Goal: Contribute content: Add original content to the website for others to see

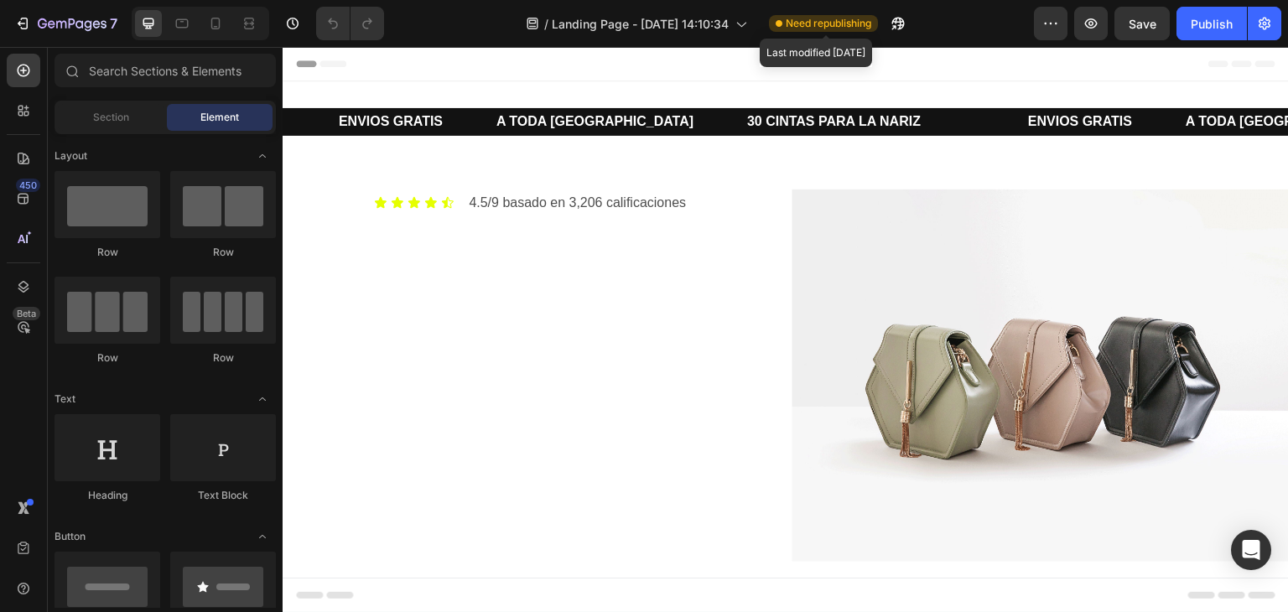
click at [817, 26] on span "Need republishing" at bounding box center [829, 23] width 86 height 15
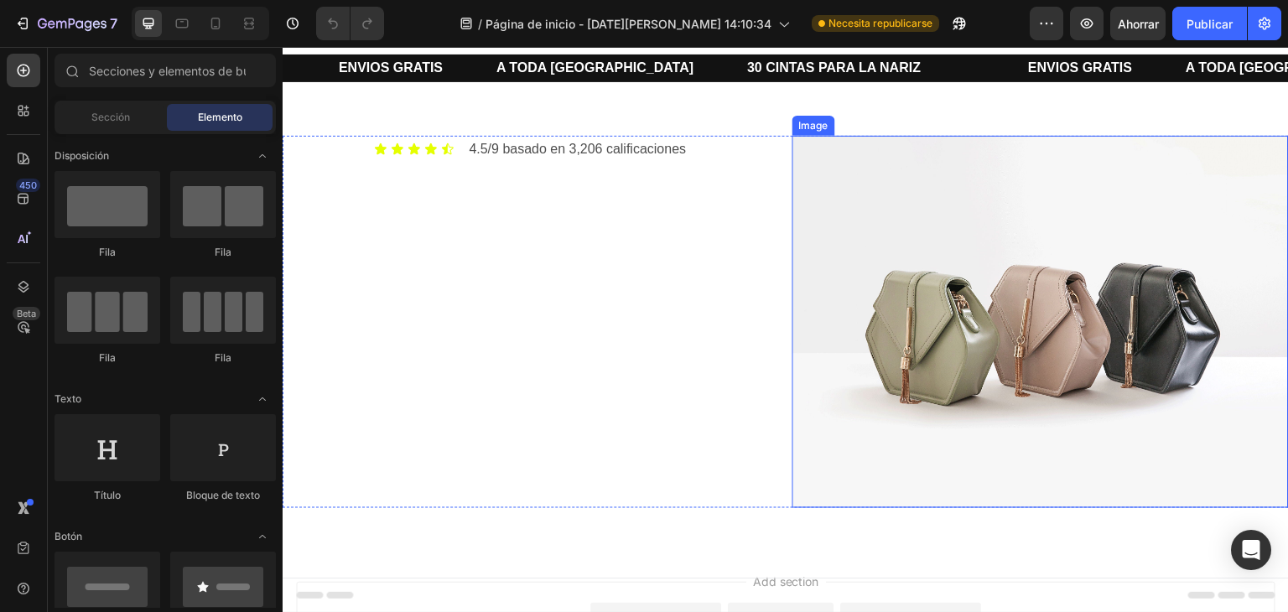
scroll to position [49, 0]
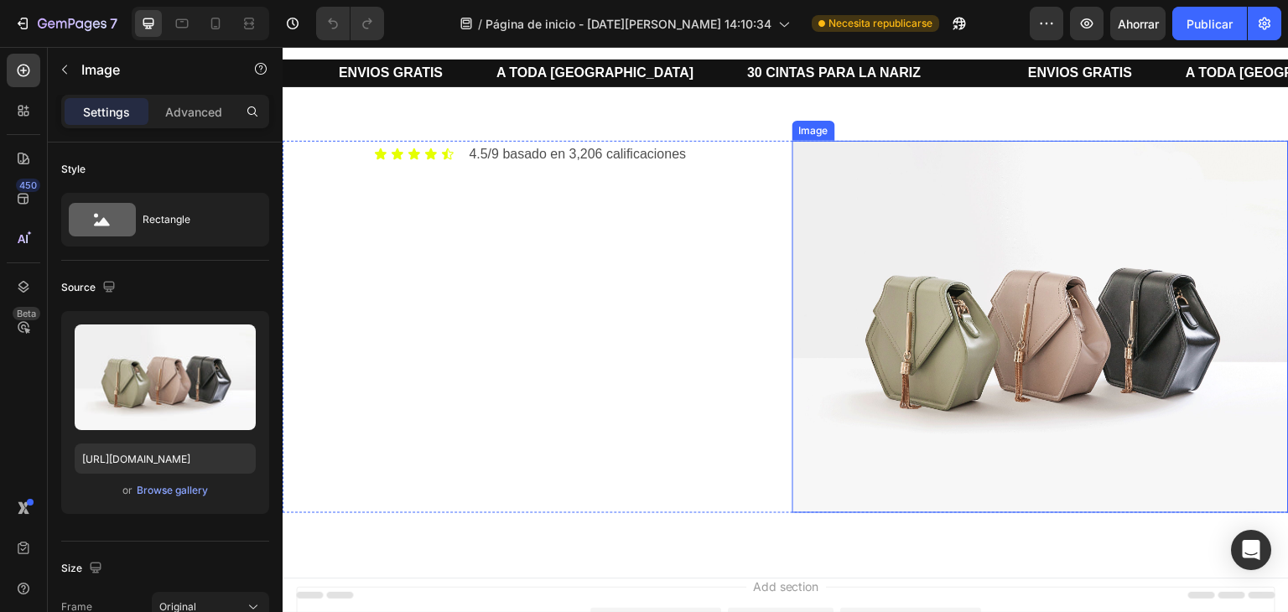
click at [820, 174] on img at bounding box center [1040, 327] width 496 height 372
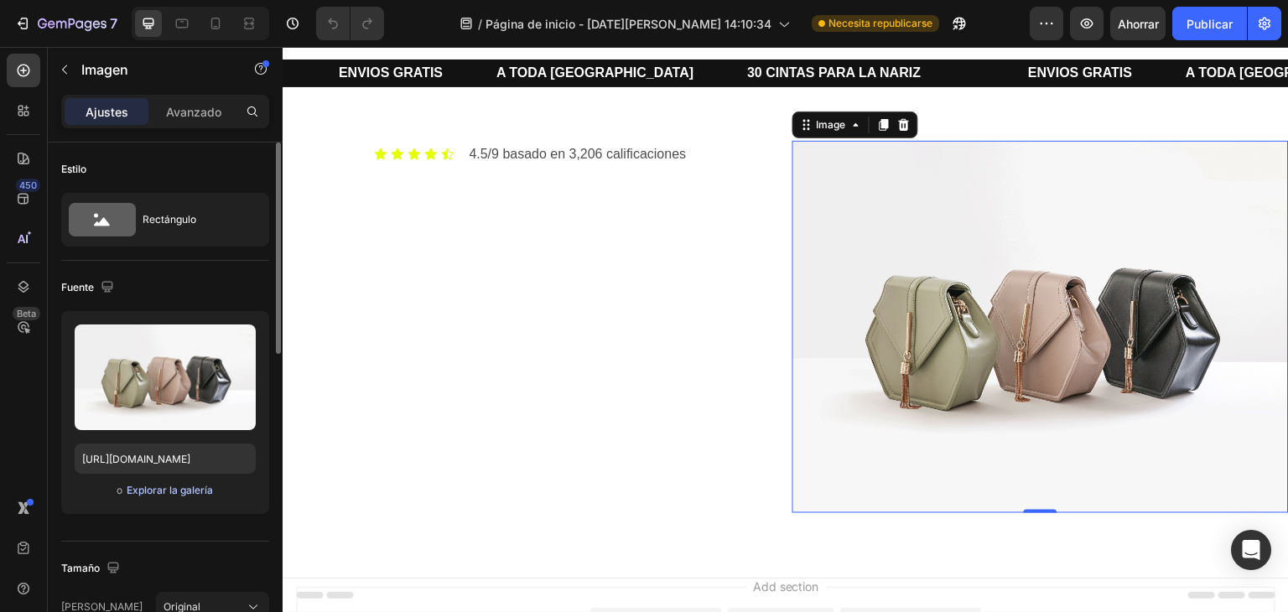
click at [196, 489] on font "Explorar la galería" at bounding box center [170, 490] width 86 height 13
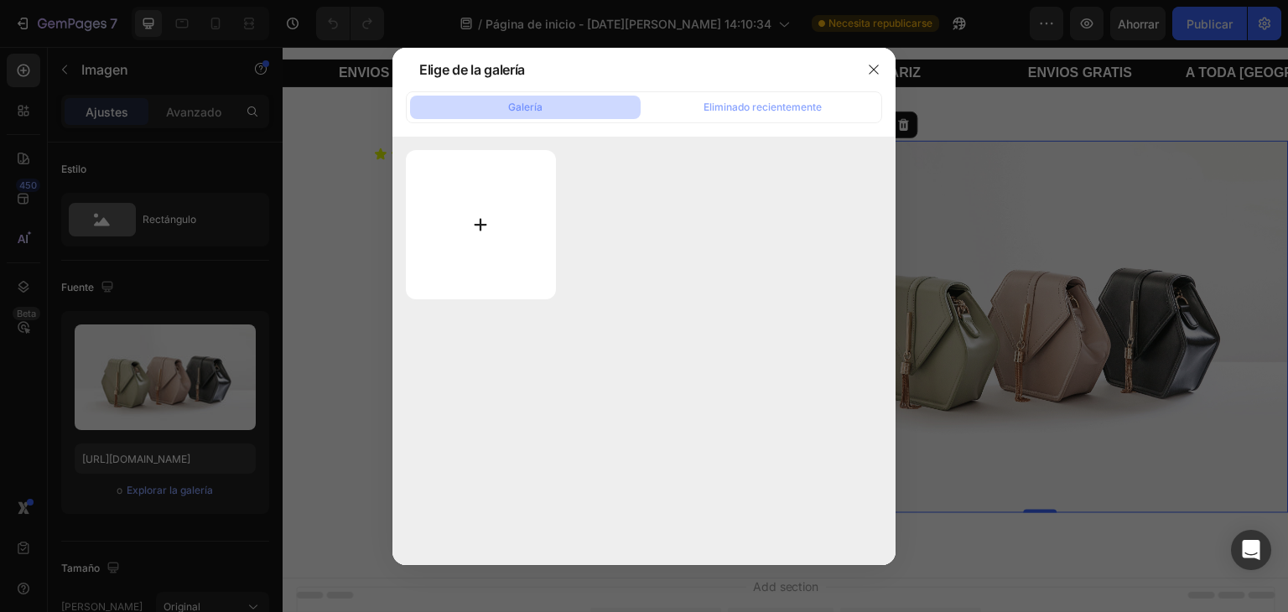
click at [472, 234] on input "file" at bounding box center [481, 224] width 150 height 149
type input "C:\fakepath\Captura de pantalla 2025-08-08 091417.png"
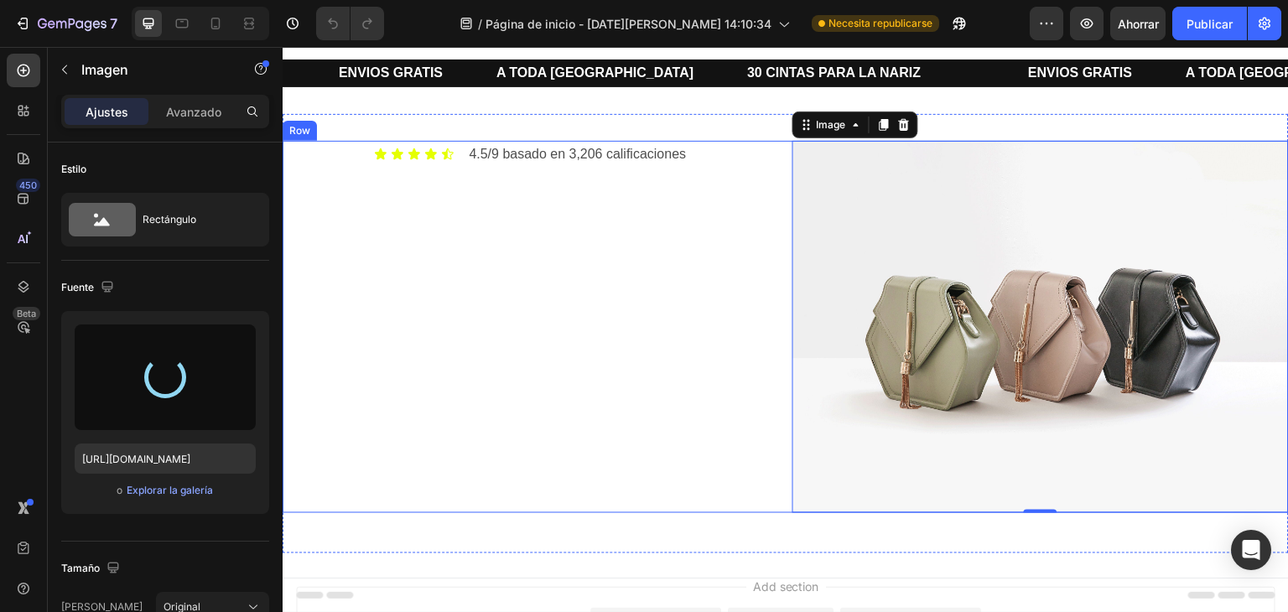
type input "https://cdn.shopify.com/s/files/1/0718/3489/4488/files/gempages_577184933517197…"
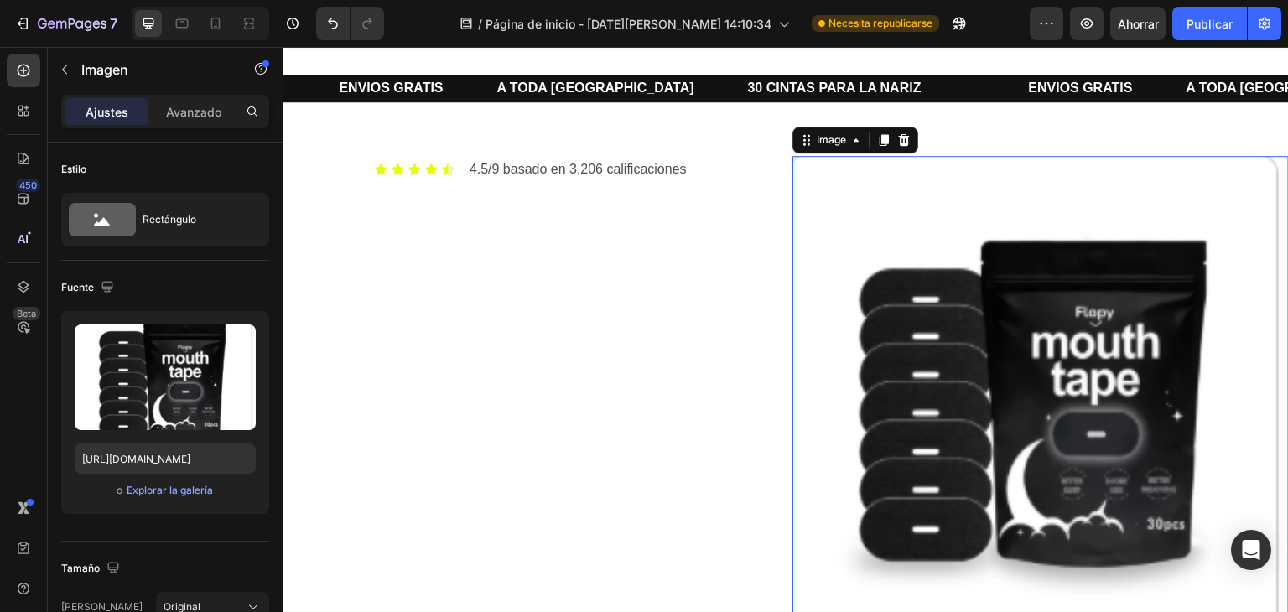
scroll to position [23, 0]
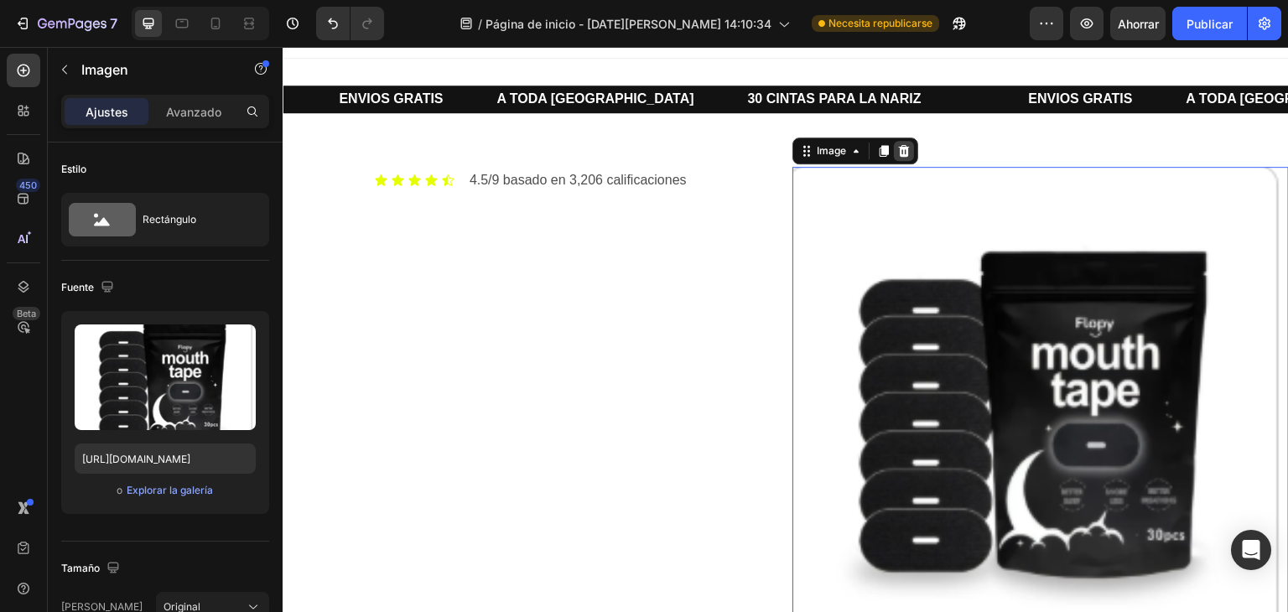
click at [901, 145] on icon at bounding box center [903, 150] width 13 height 13
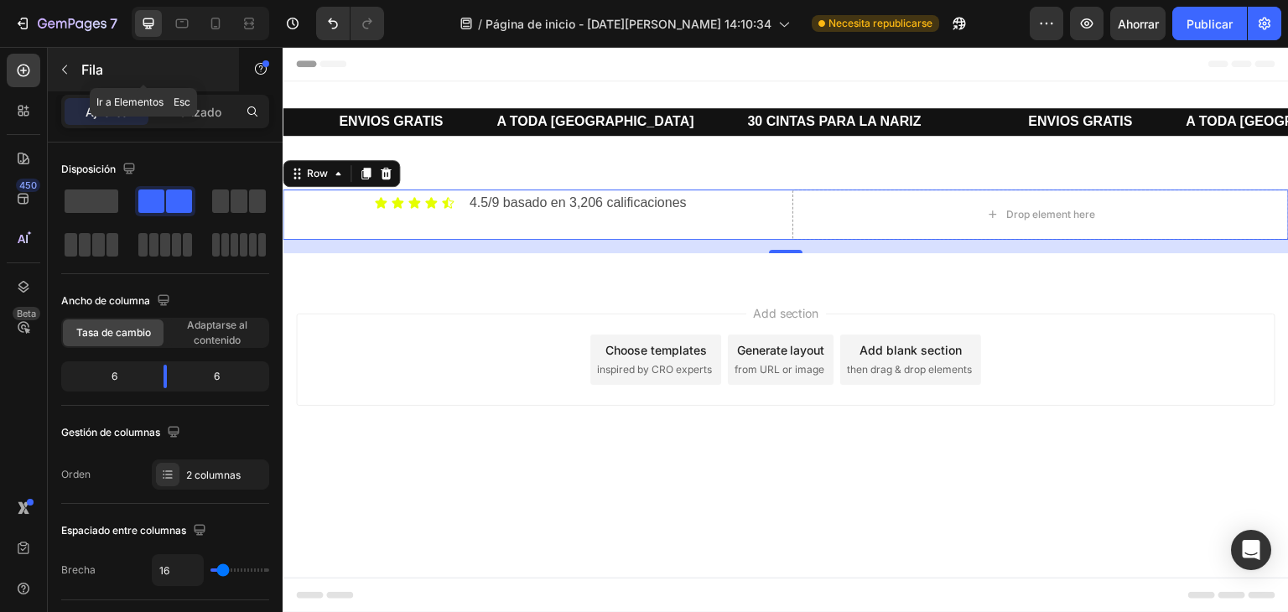
click at [72, 71] on button "button" at bounding box center [64, 69] width 27 height 27
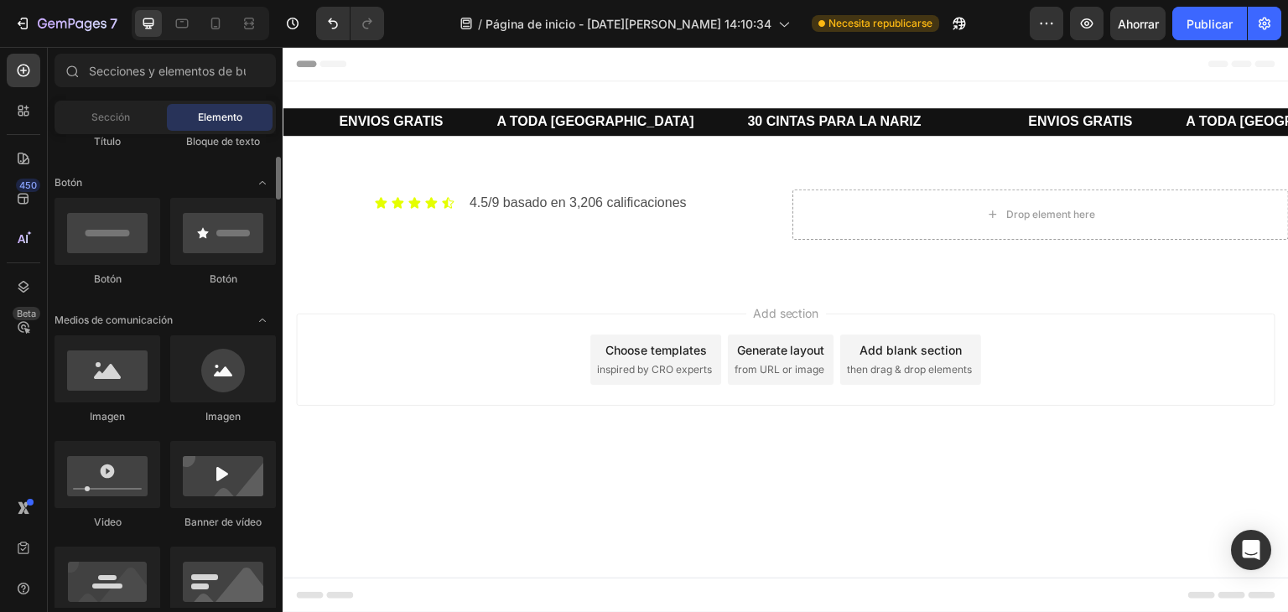
scroll to position [356, 0]
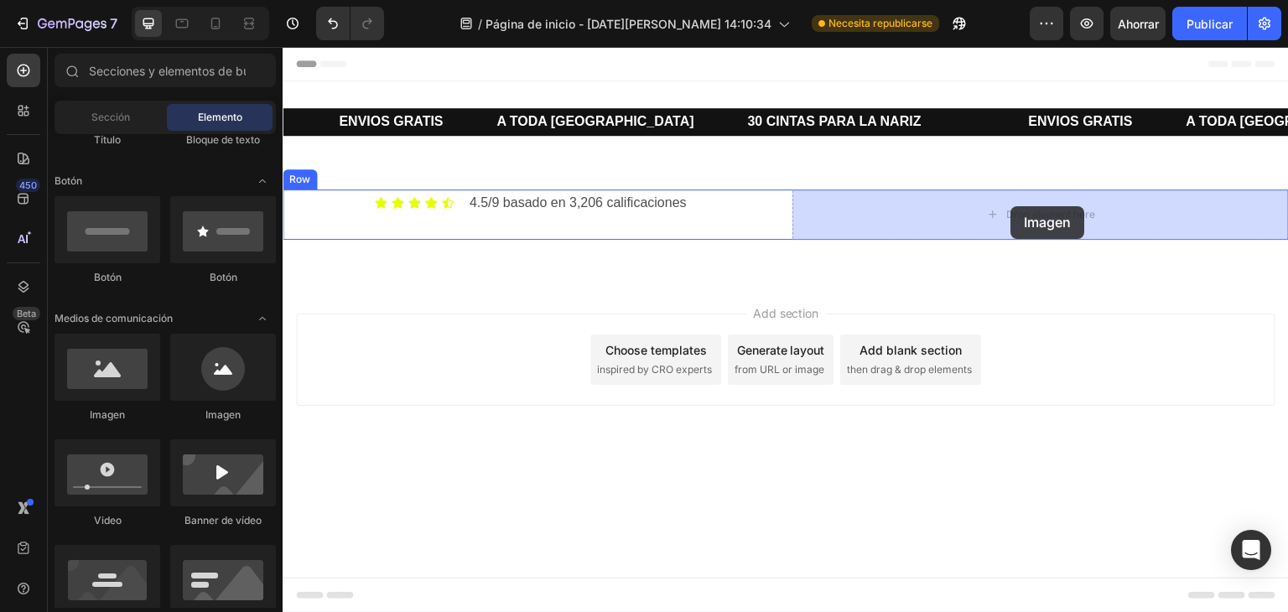
drag, startPoint x: 510, startPoint y: 426, endPoint x: 1011, endPoint y: 206, distance: 547.5
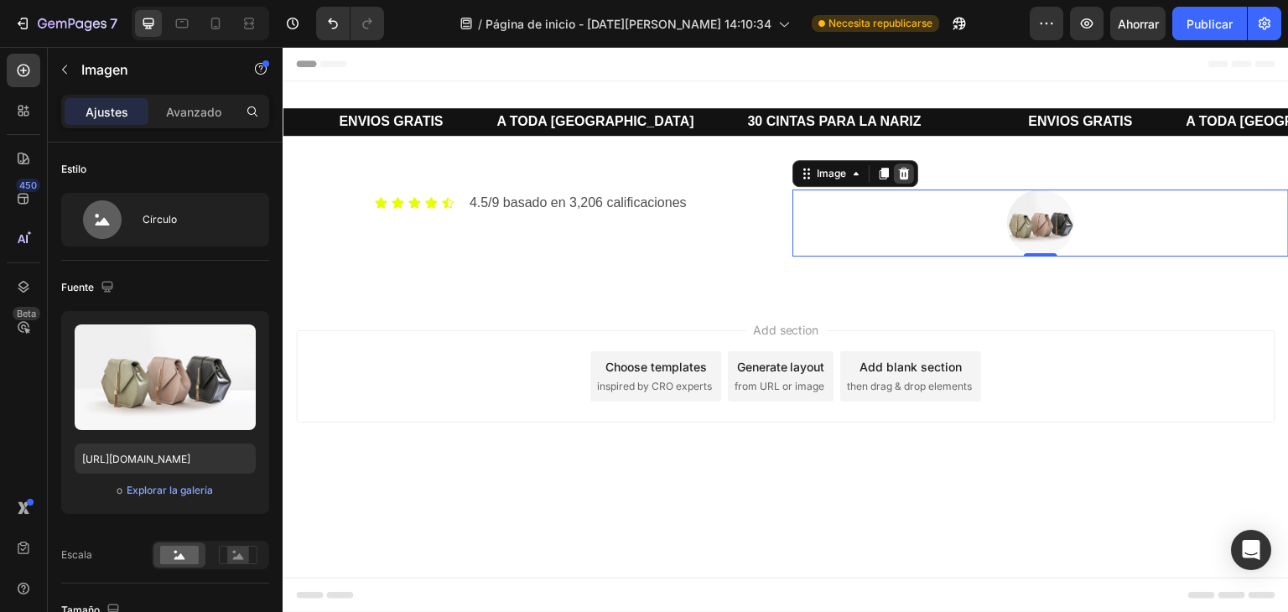
click at [905, 170] on icon at bounding box center [904, 174] width 11 height 12
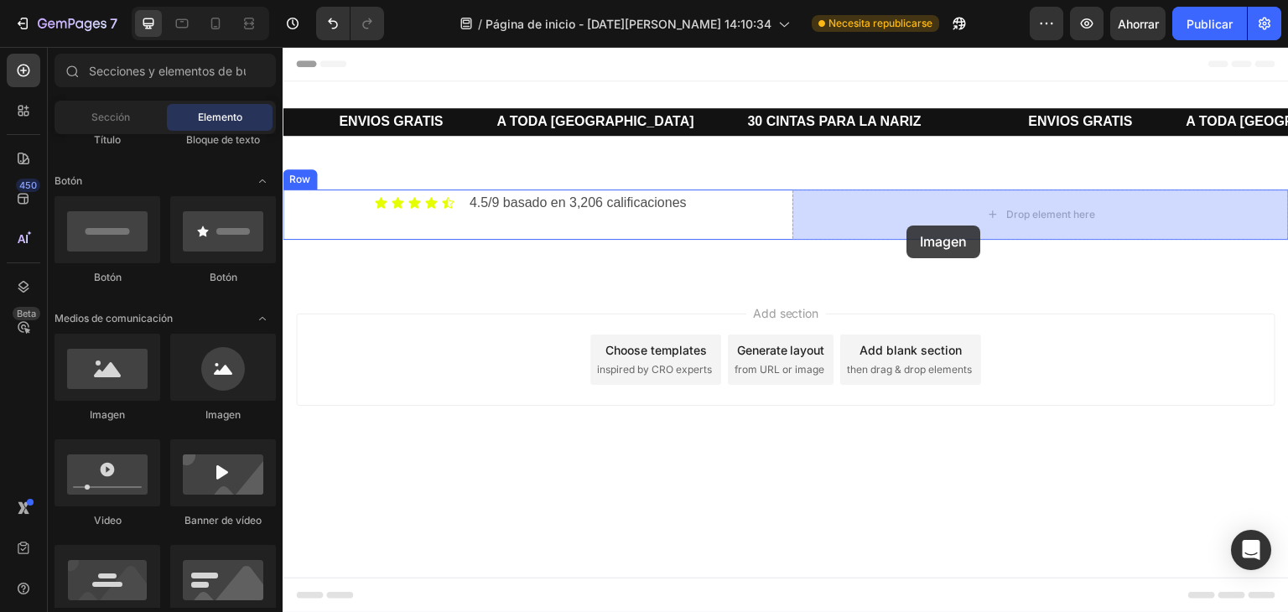
drag, startPoint x: 420, startPoint y: 435, endPoint x: 907, endPoint y: 226, distance: 530.4
